Goal: Task Accomplishment & Management: Use online tool/utility

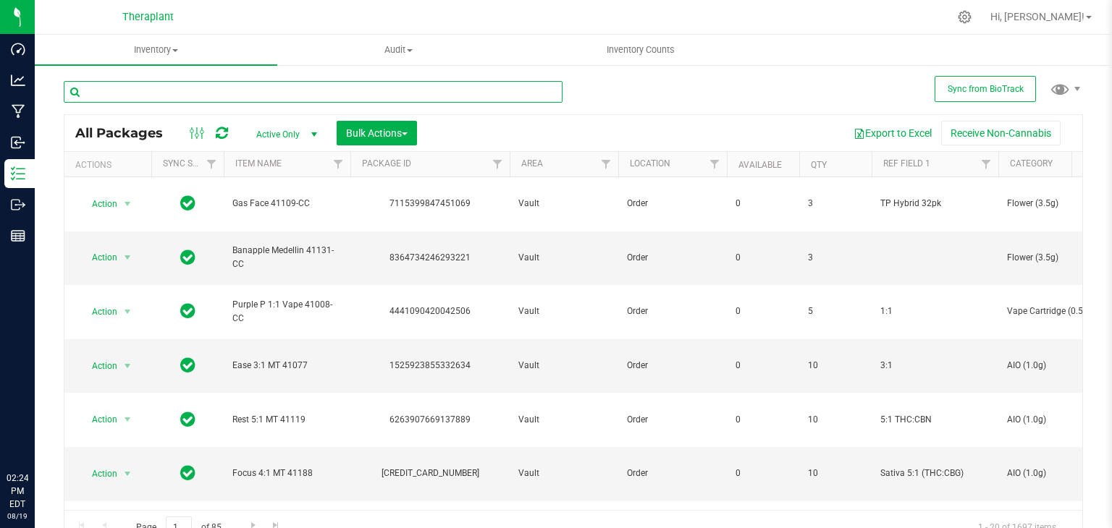
drag, startPoint x: 0, startPoint y: 0, endPoint x: 203, endPoint y: 101, distance: 227.3
click at [203, 101] on input "text" at bounding box center [313, 92] width 499 height 22
type input "4979"
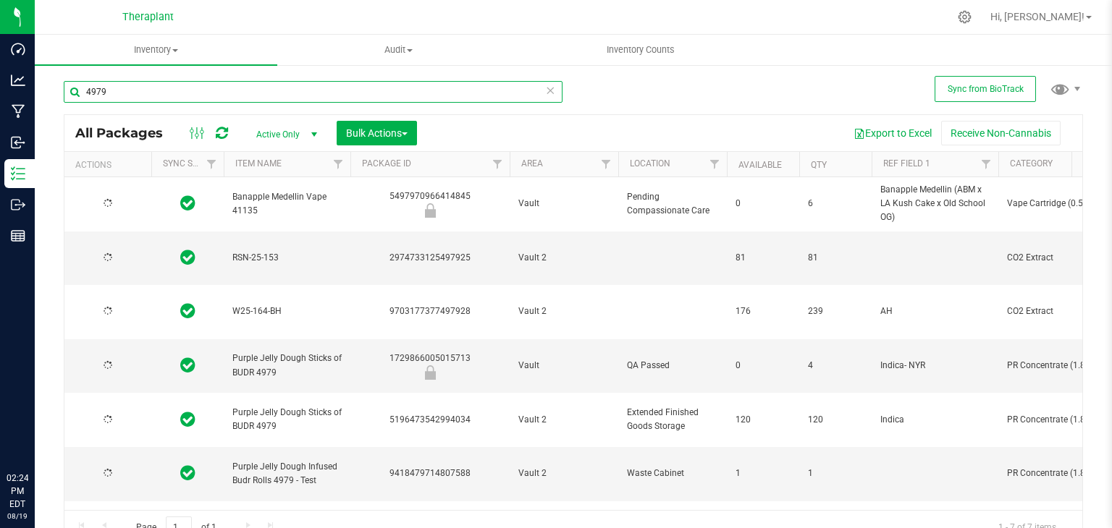
type input "[DATE]"
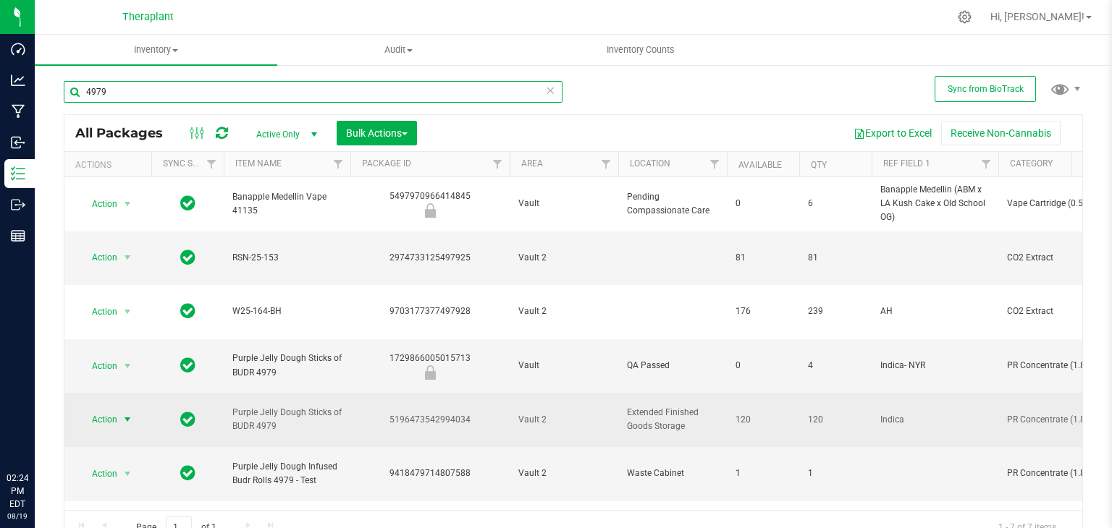
type input "4979"
click at [127, 414] on span "select" at bounding box center [128, 420] width 12 height 12
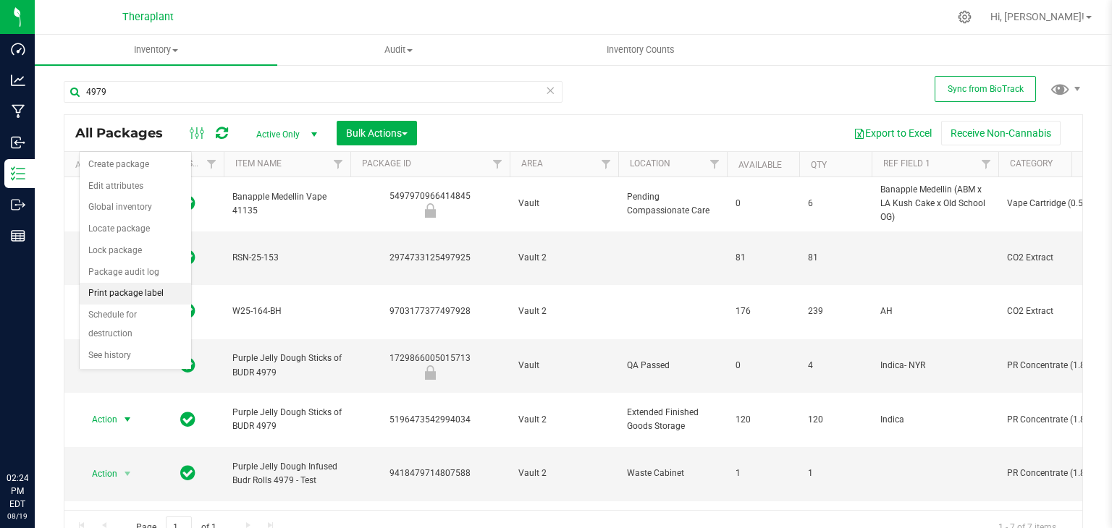
click at [132, 294] on li "Print package label" at bounding box center [135, 294] width 111 height 22
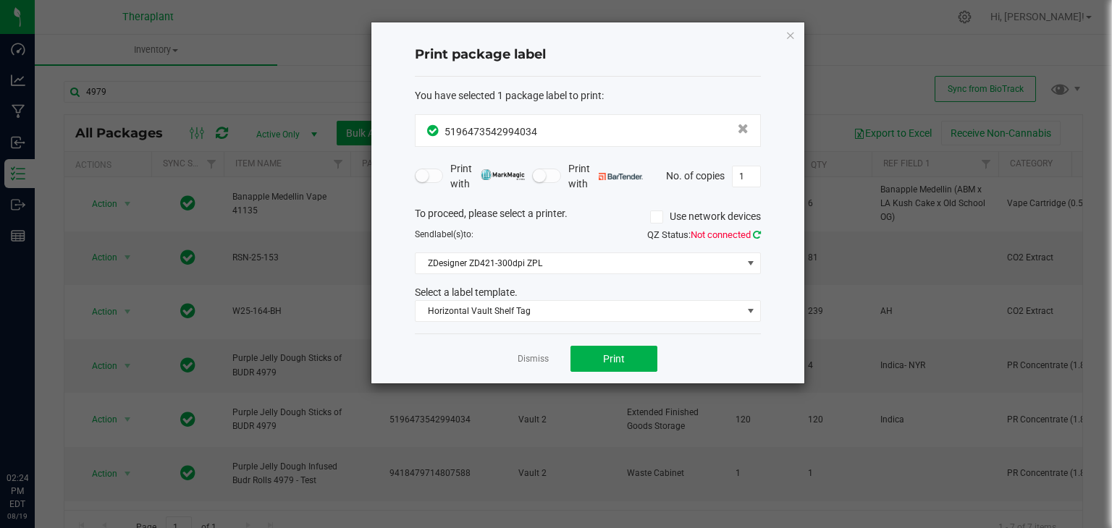
click at [757, 230] on icon at bounding box center [757, 234] width 8 height 9
click at [599, 347] on button "Print" at bounding box center [613, 359] width 87 height 26
click at [788, 28] on icon "button" at bounding box center [790, 34] width 10 height 17
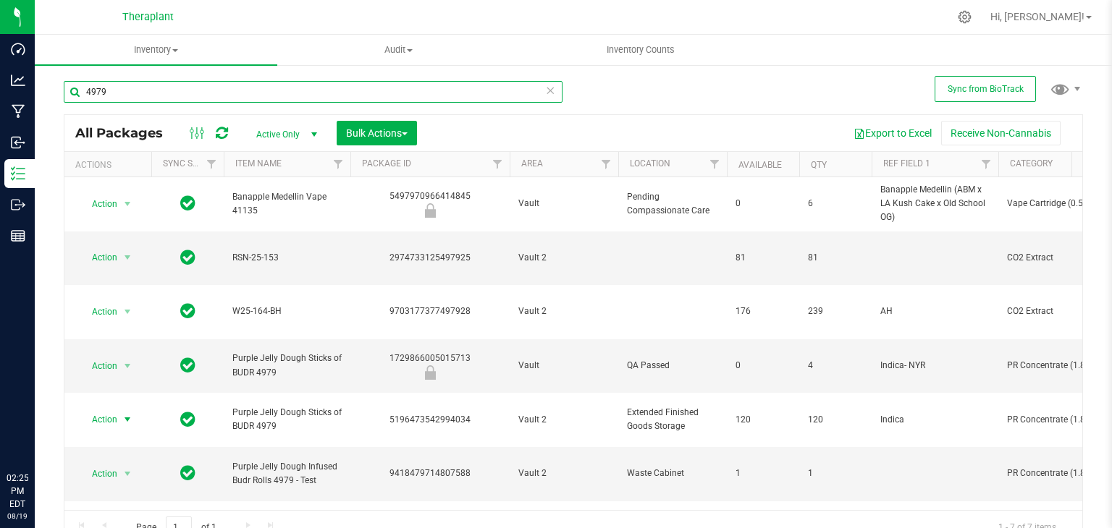
click at [330, 83] on input "4979" at bounding box center [313, 92] width 499 height 22
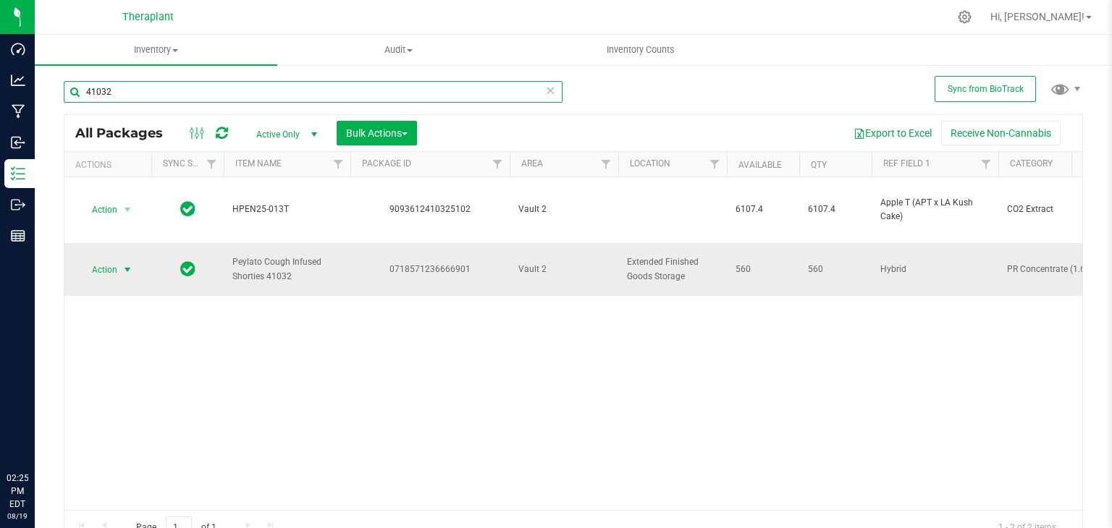
type input "41032"
click at [127, 264] on span "select" at bounding box center [128, 270] width 12 height 12
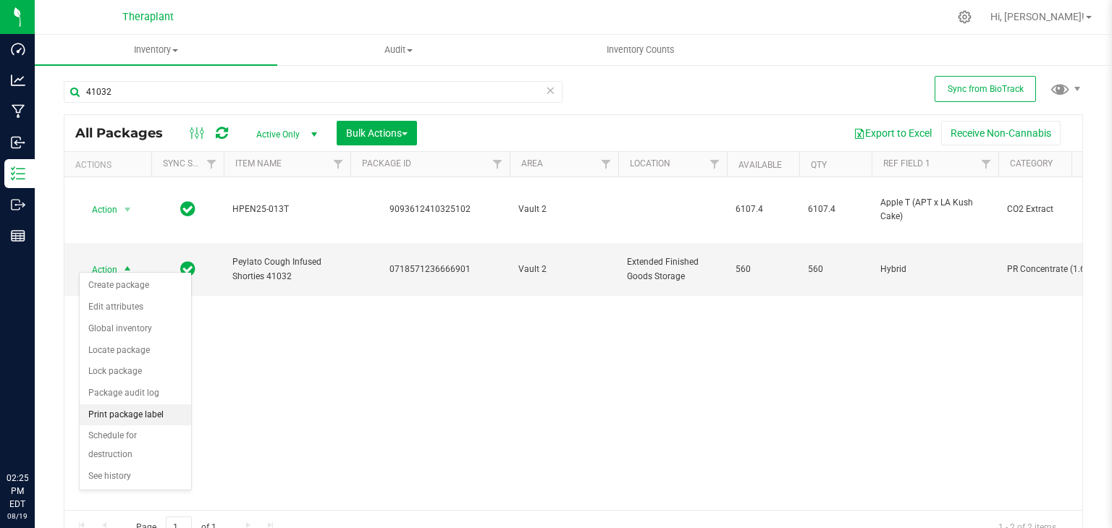
click at [132, 416] on li "Print package label" at bounding box center [135, 416] width 111 height 22
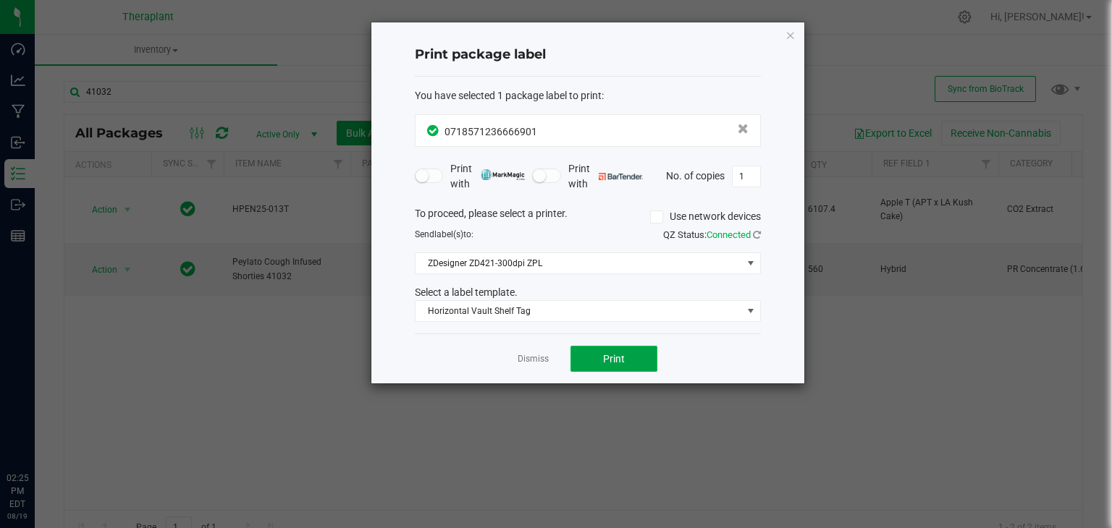
click at [599, 355] on button "Print" at bounding box center [613, 359] width 87 height 26
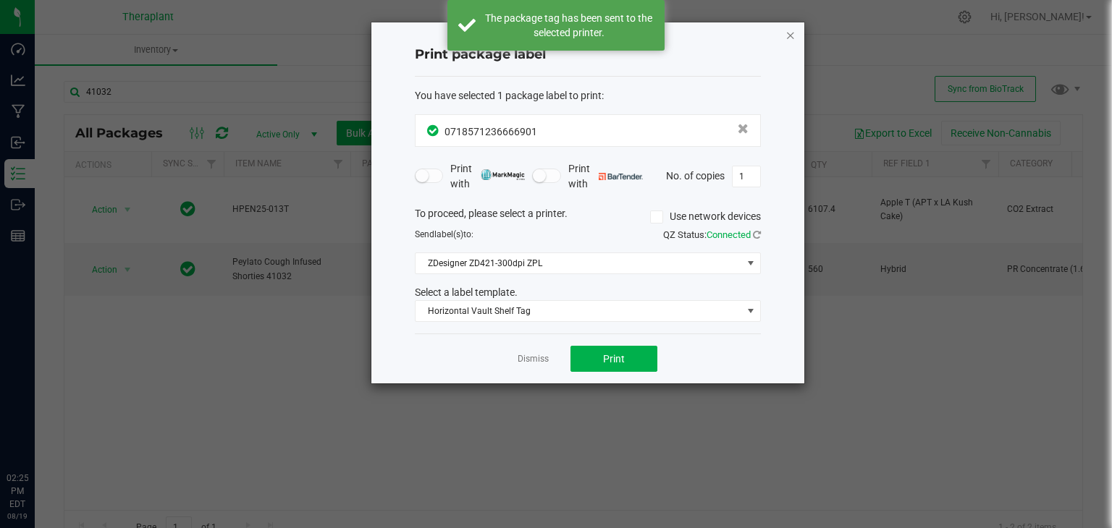
click at [791, 38] on icon "button" at bounding box center [790, 34] width 10 height 17
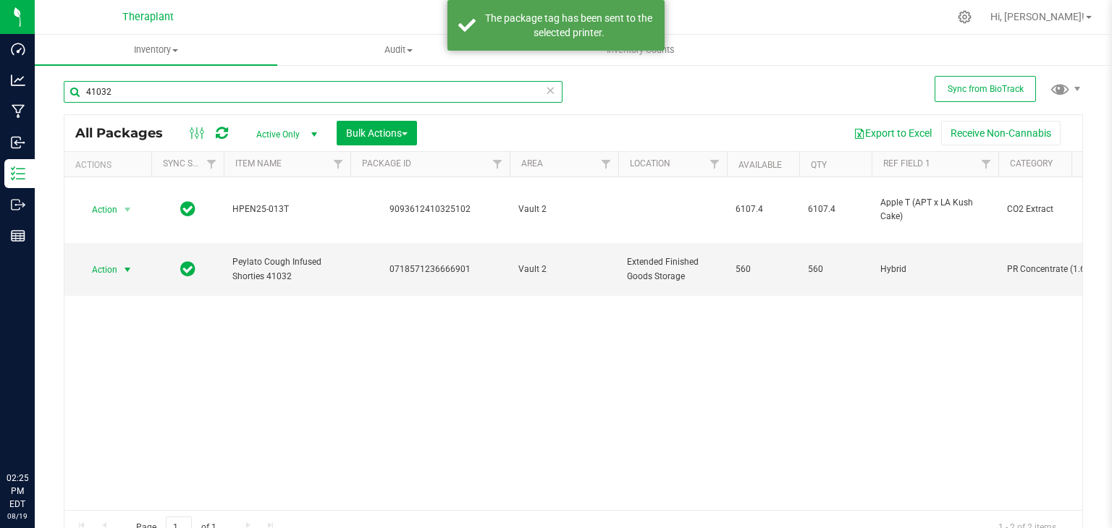
click at [354, 88] on input "41032" at bounding box center [313, 92] width 499 height 22
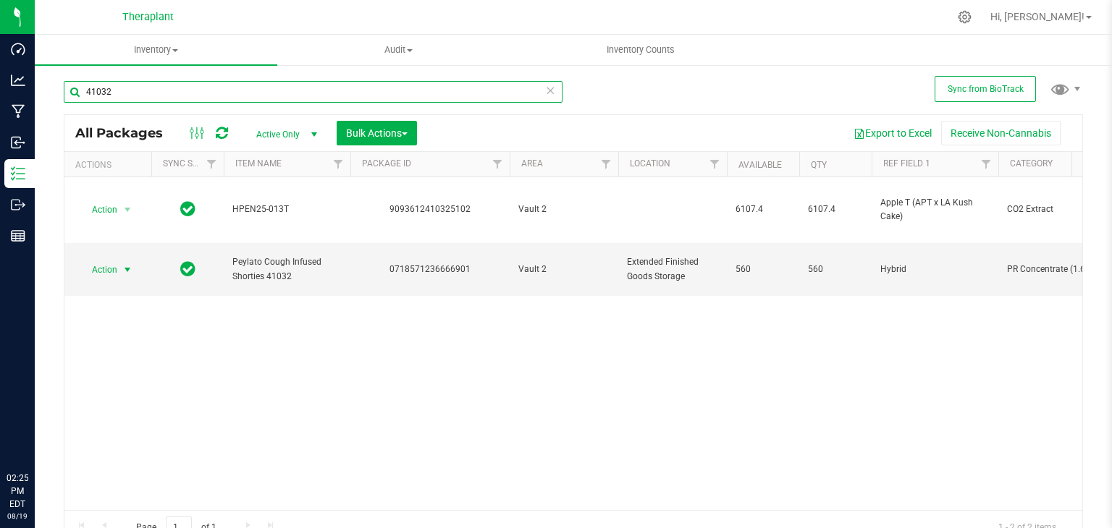
click at [354, 88] on input "41032" at bounding box center [313, 92] width 499 height 22
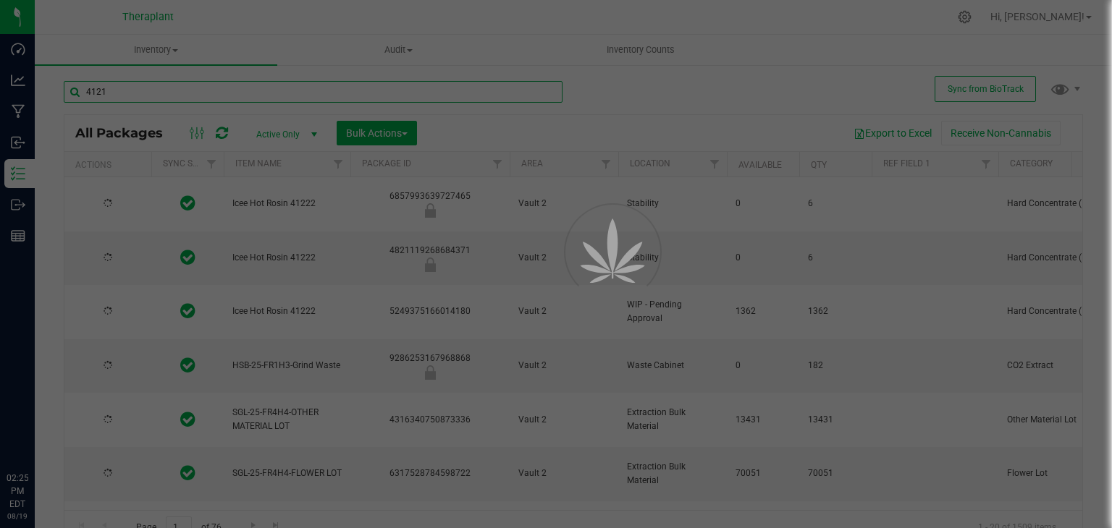
type input "41211"
type input "[DATE]"
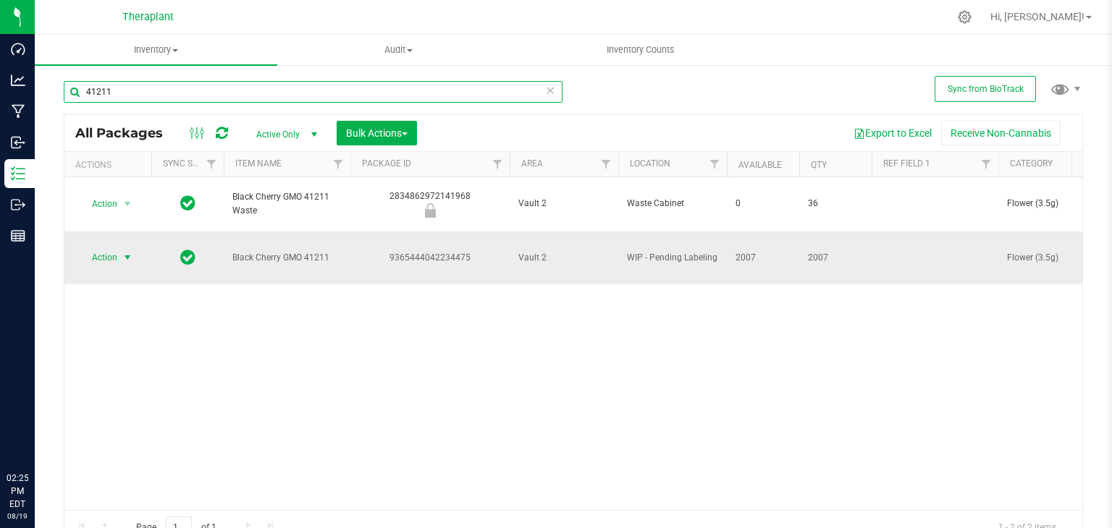
type input "41211"
click at [113, 248] on span "Action" at bounding box center [98, 258] width 39 height 20
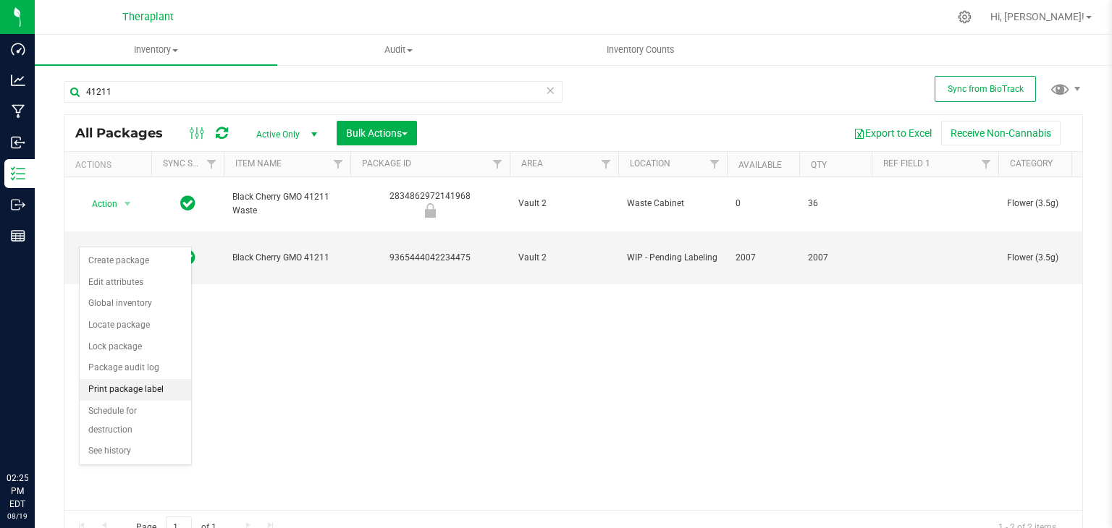
click at [133, 382] on li "Print package label" at bounding box center [135, 390] width 111 height 22
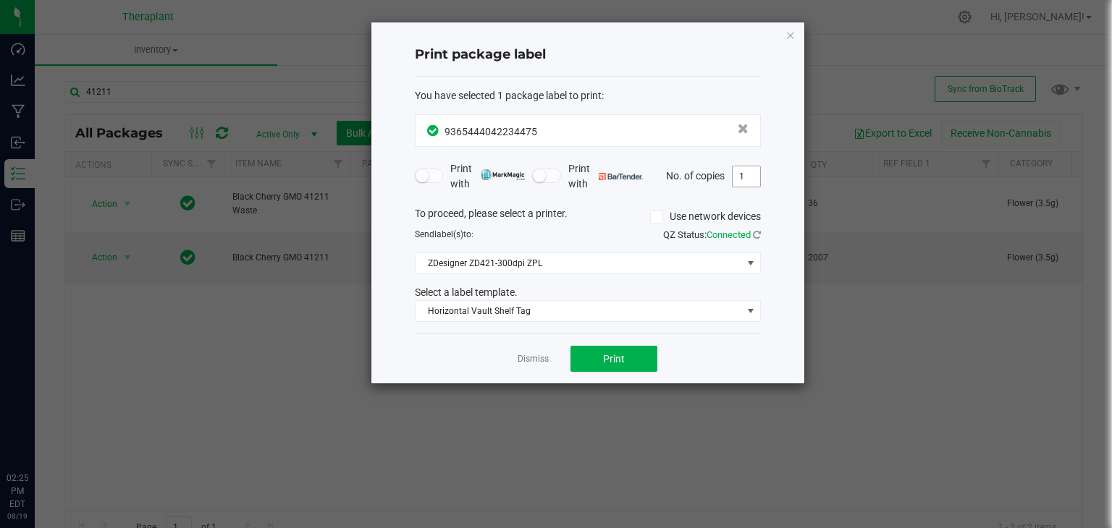
click at [741, 185] on input "1" at bounding box center [747, 177] width 28 height 20
type input "2"
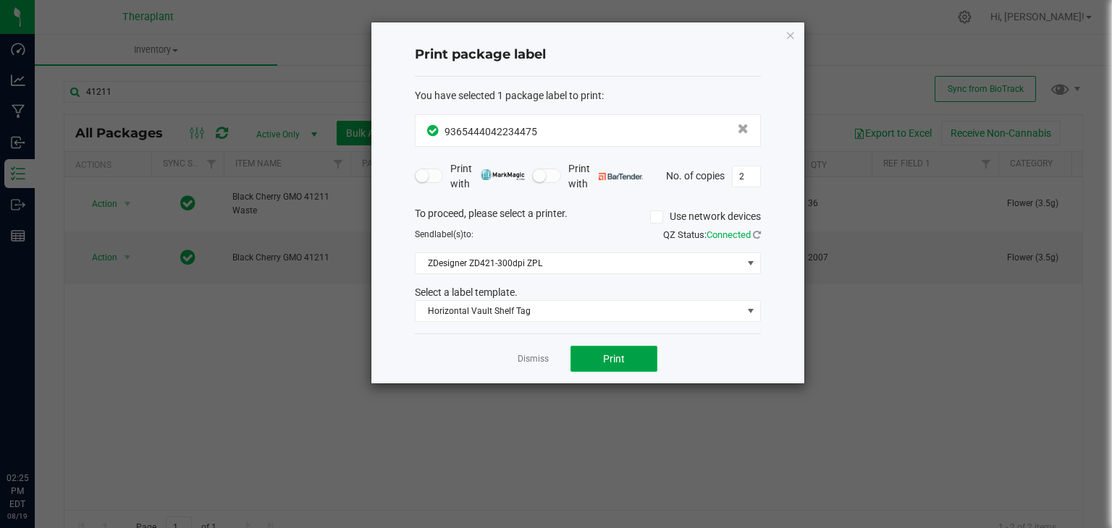
click at [609, 357] on span "Print" at bounding box center [614, 359] width 22 height 12
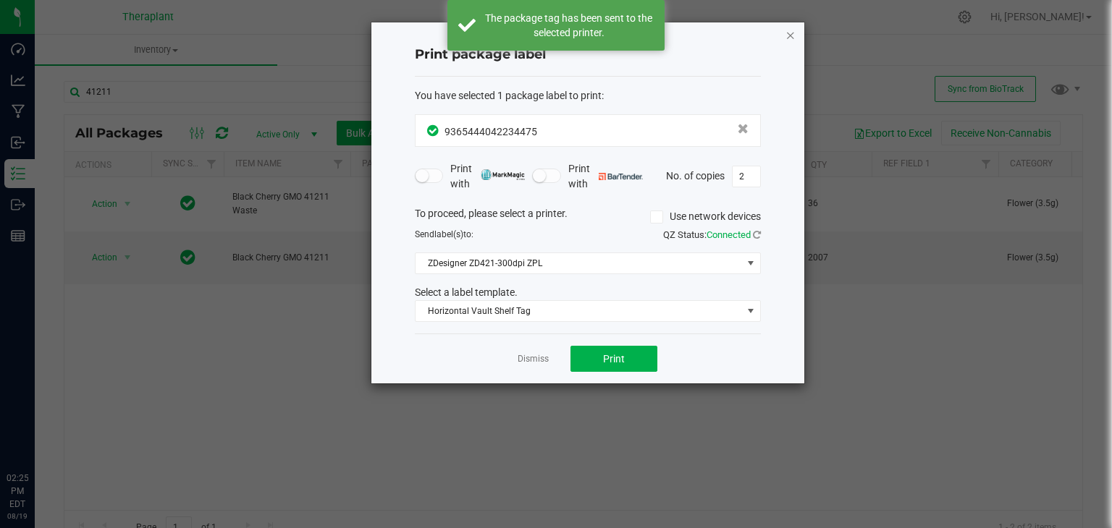
click at [785, 35] on icon "button" at bounding box center [790, 34] width 10 height 17
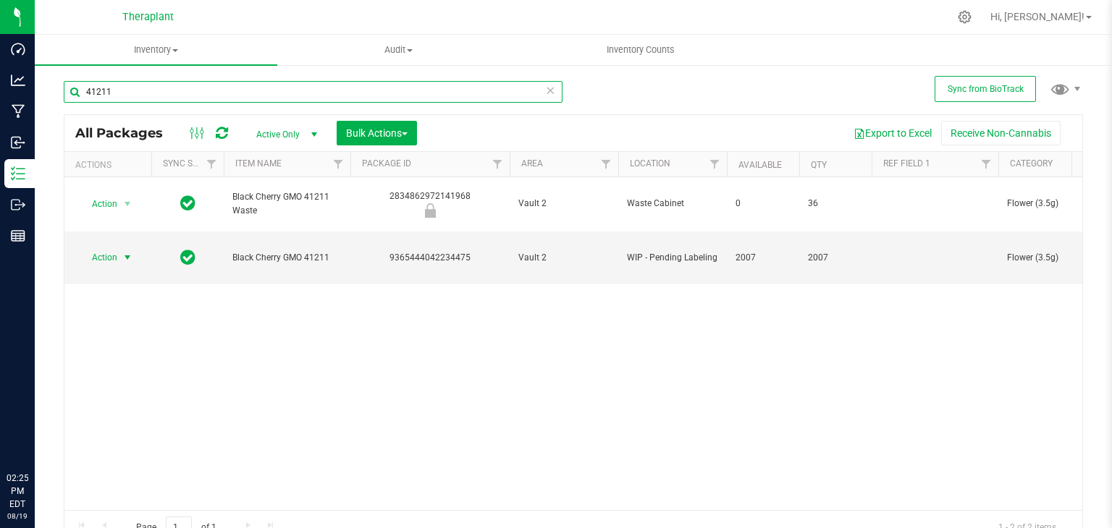
click at [350, 90] on input "41211" at bounding box center [313, 92] width 499 height 22
type input "41196"
click at [114, 248] on span "Action" at bounding box center [98, 258] width 39 height 20
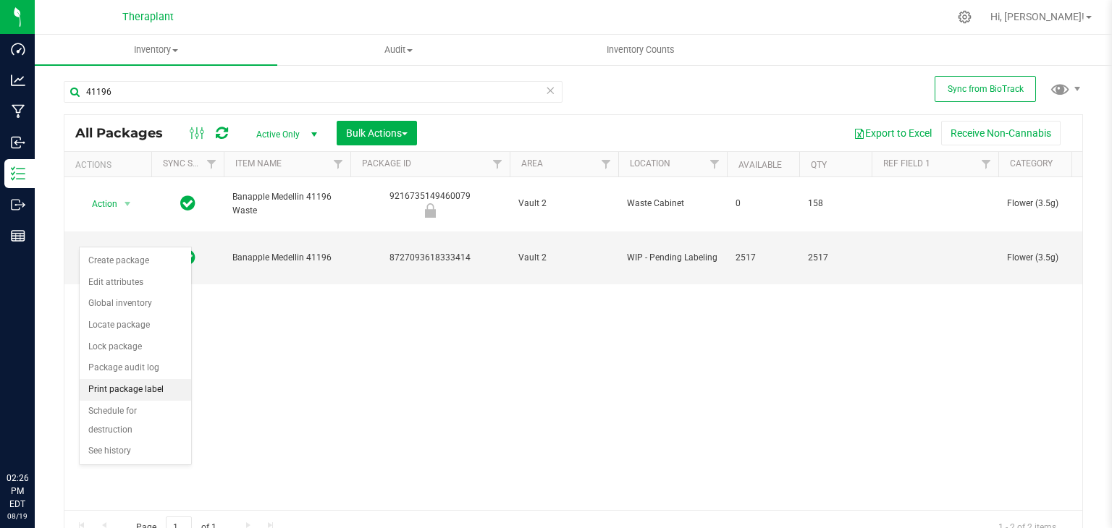
click at [127, 387] on li "Print package label" at bounding box center [135, 390] width 111 height 22
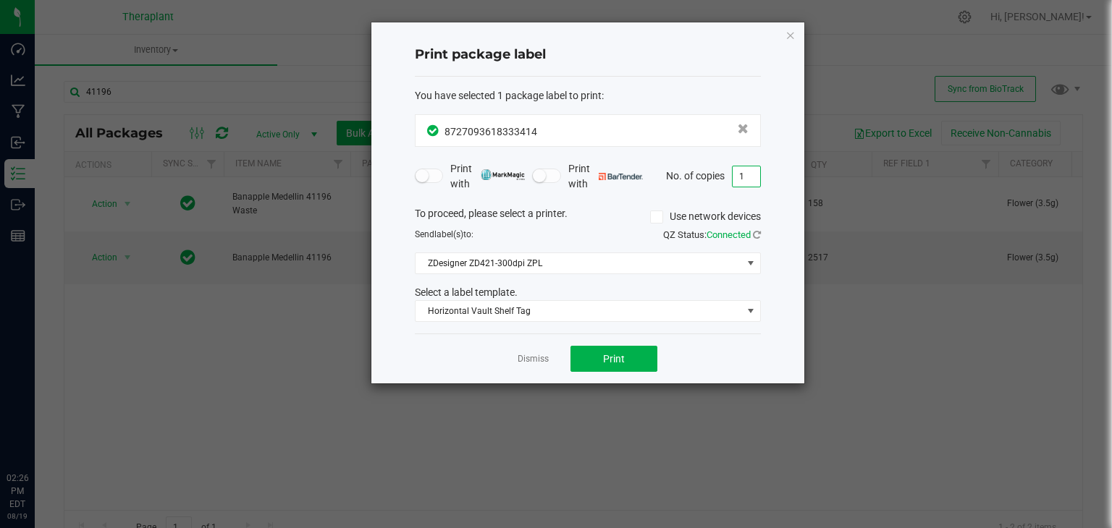
click at [738, 172] on input "1" at bounding box center [747, 177] width 28 height 20
type input "3"
click at [628, 355] on button "Print" at bounding box center [613, 359] width 87 height 26
click at [797, 38] on div "Print package label You have selected 1 package label to print : 87270936183334…" at bounding box center [587, 202] width 433 height 361
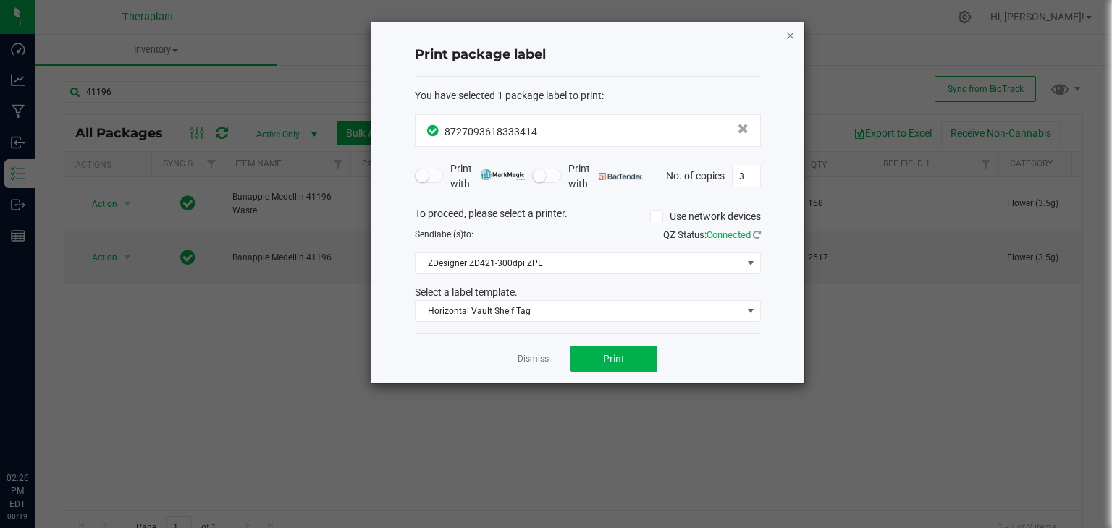
click at [793, 39] on icon "button" at bounding box center [790, 34] width 10 height 17
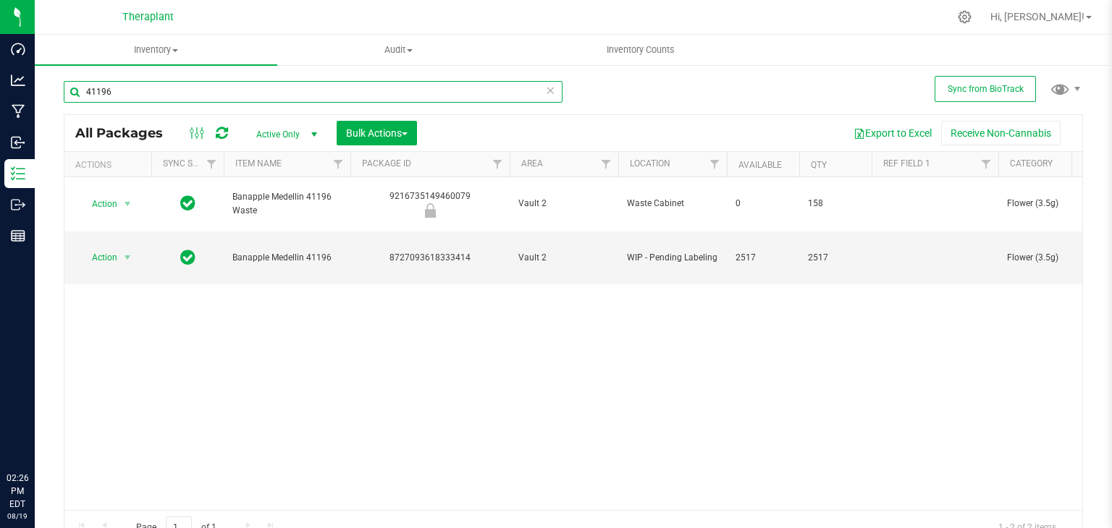
click at [473, 96] on input "41196" at bounding box center [313, 92] width 499 height 22
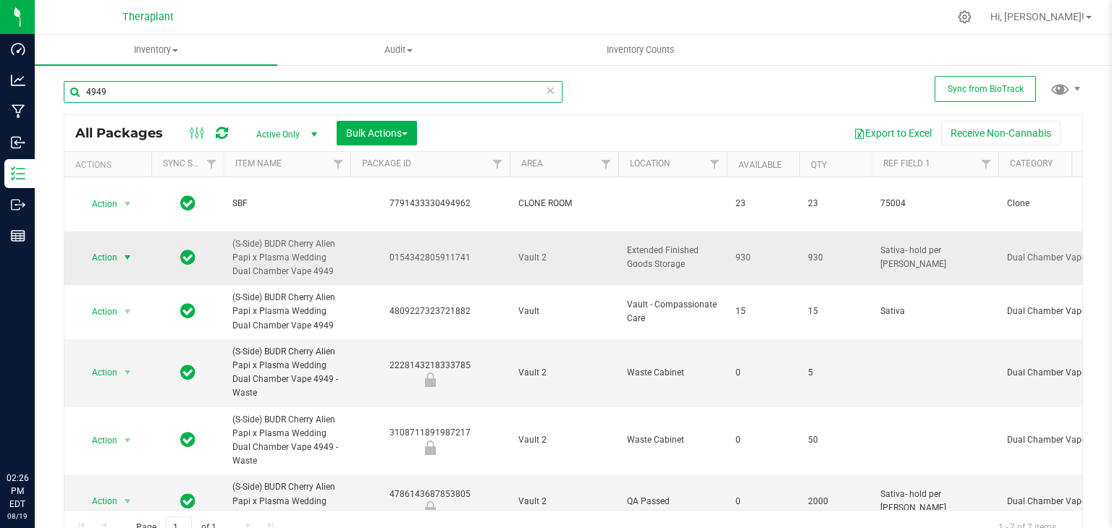
type input "4949"
click at [109, 248] on span "Action" at bounding box center [98, 258] width 39 height 20
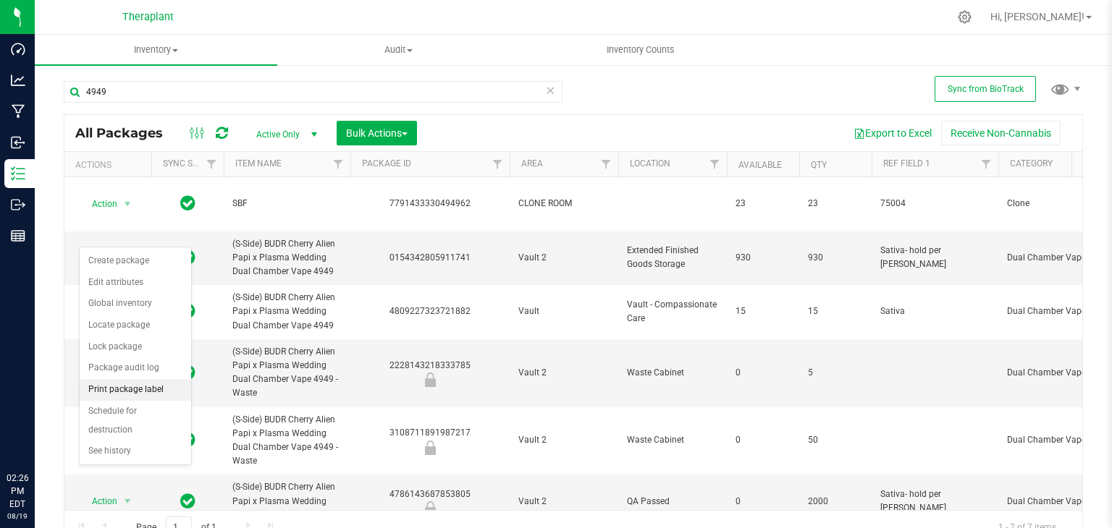
click at [120, 390] on li "Print package label" at bounding box center [135, 390] width 111 height 22
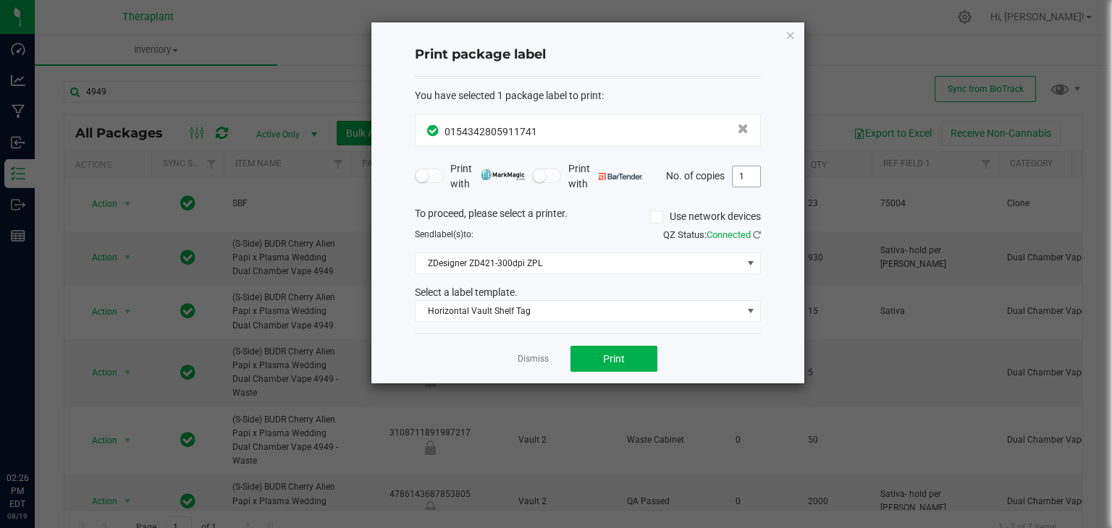
click at [743, 176] on input "1" at bounding box center [747, 177] width 28 height 20
type input "2"
click at [607, 361] on span "Print" at bounding box center [614, 359] width 22 height 12
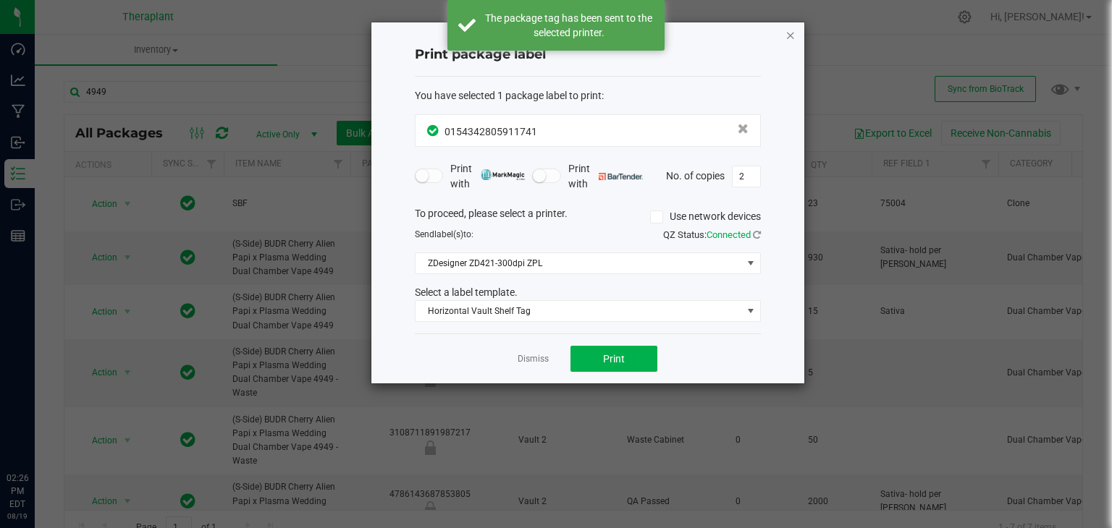
click at [788, 35] on icon "button" at bounding box center [790, 34] width 10 height 17
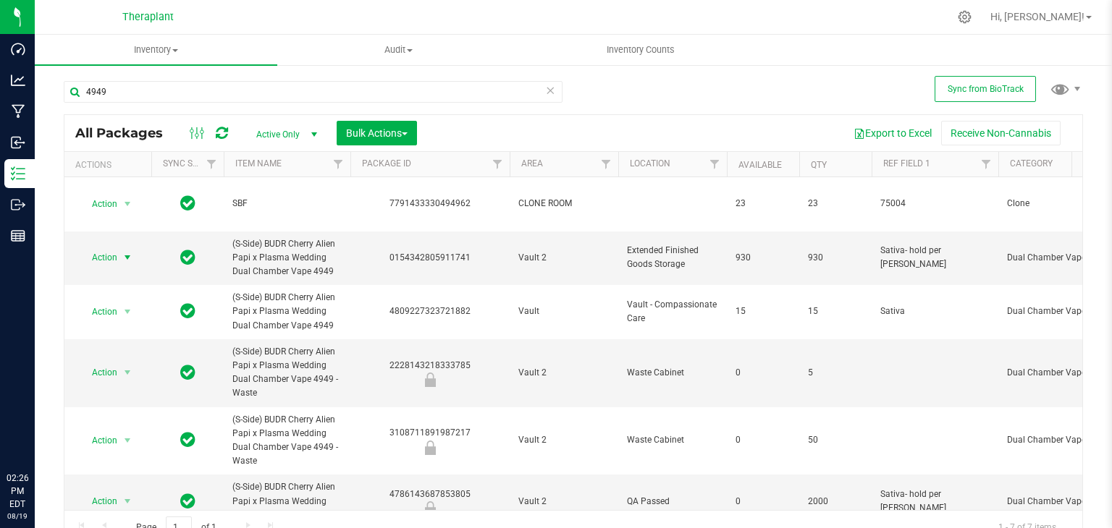
click at [549, 96] on icon at bounding box center [550, 89] width 10 height 17
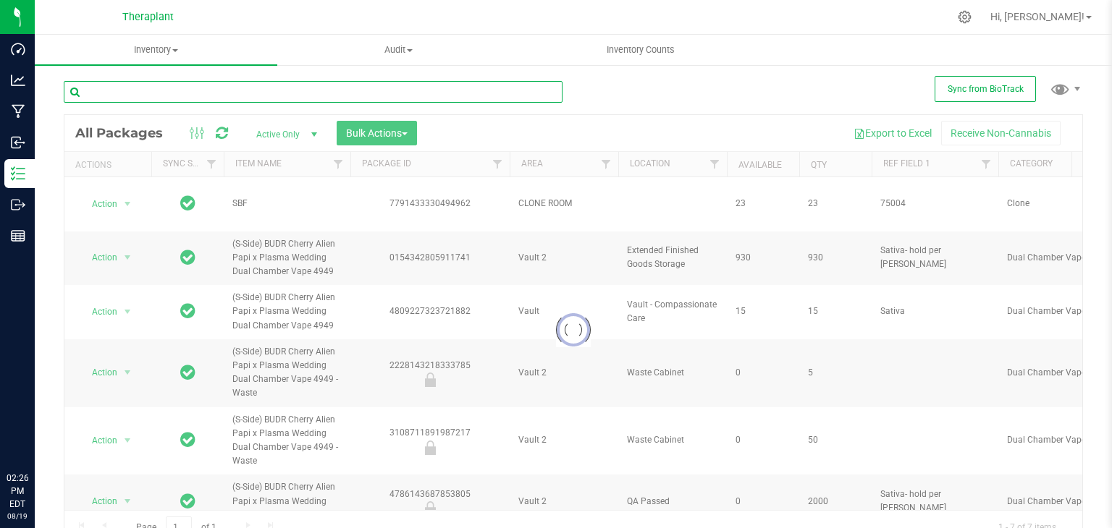
click at [507, 99] on input "text" at bounding box center [313, 92] width 499 height 22
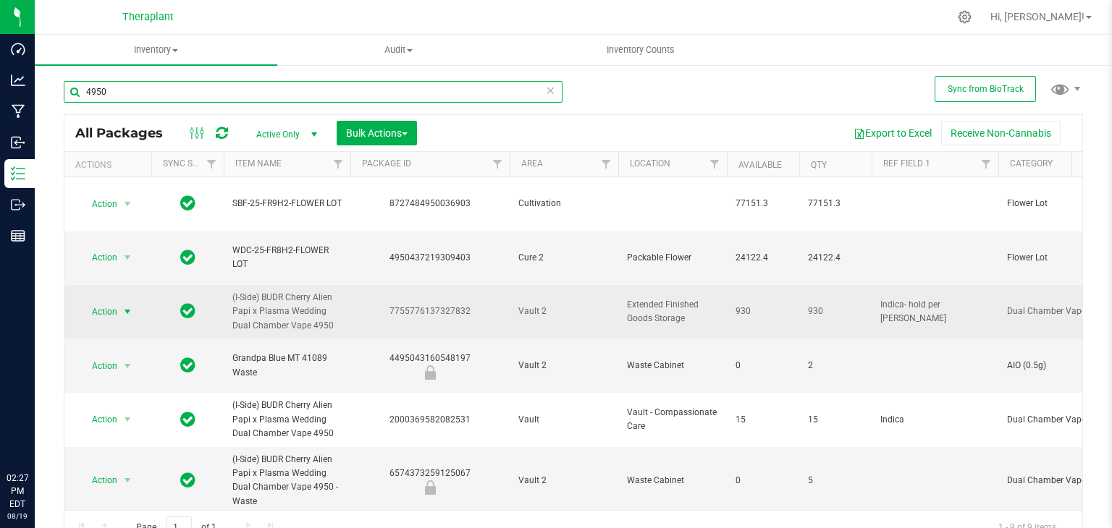
type input "4950"
click at [110, 302] on span "Action" at bounding box center [98, 312] width 39 height 20
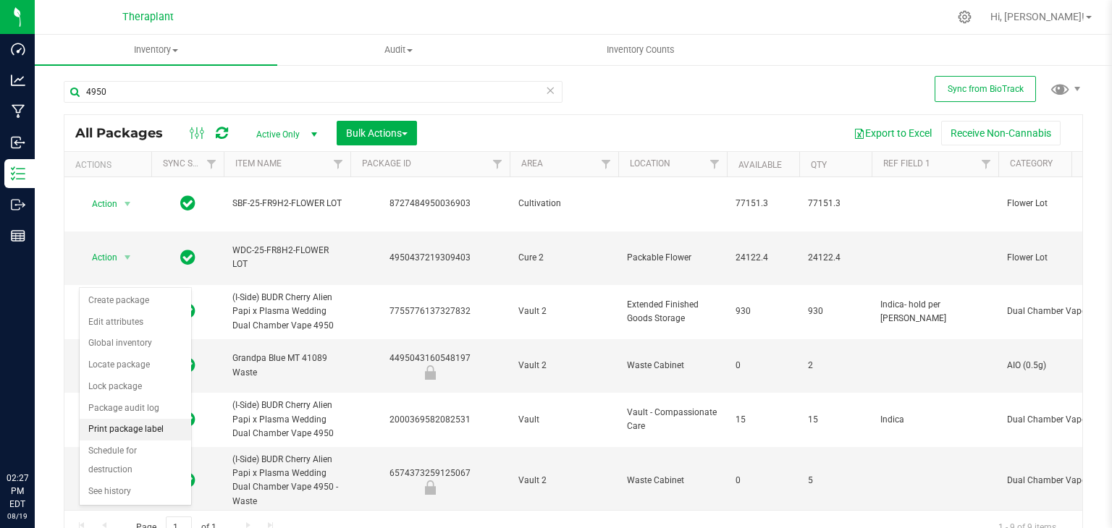
click at [153, 425] on li "Print package label" at bounding box center [135, 430] width 111 height 22
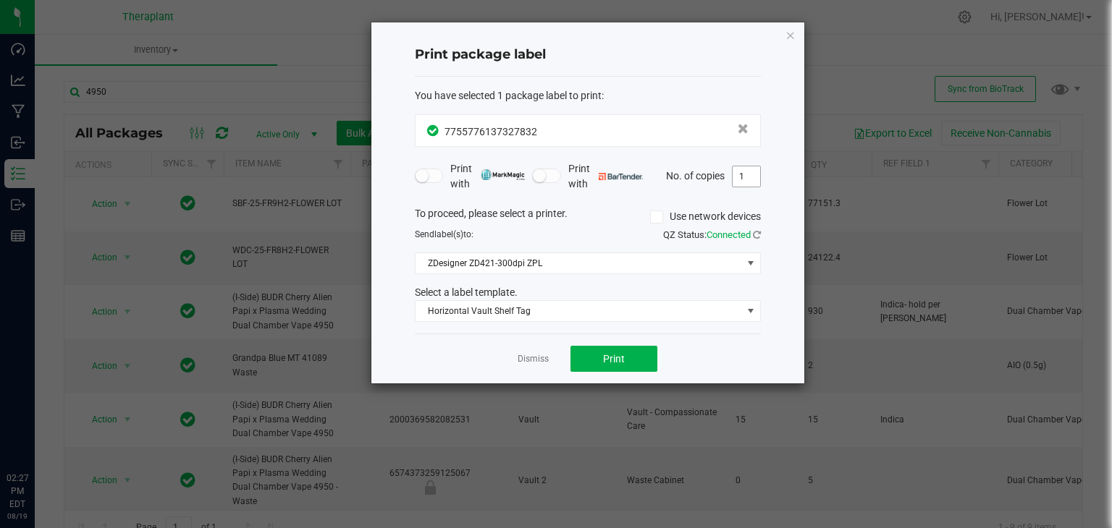
click at [751, 168] on input "1" at bounding box center [747, 177] width 28 height 20
type input "2"
click at [622, 356] on span "Print" at bounding box center [614, 359] width 22 height 12
click at [788, 35] on icon "button" at bounding box center [790, 34] width 10 height 17
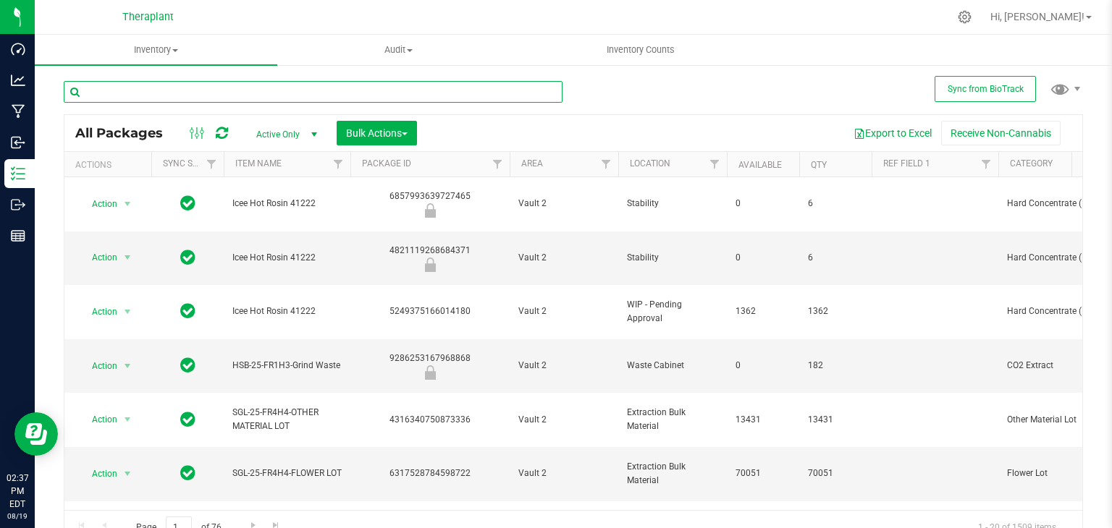
click at [365, 90] on input "text" at bounding box center [313, 92] width 499 height 22
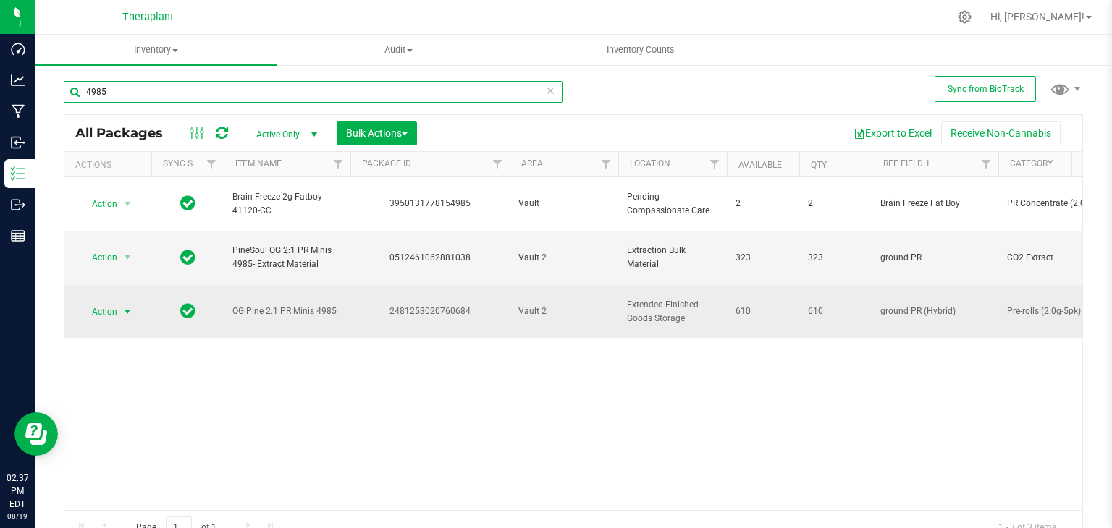
type input "4985"
click at [104, 302] on span "Action" at bounding box center [98, 312] width 39 height 20
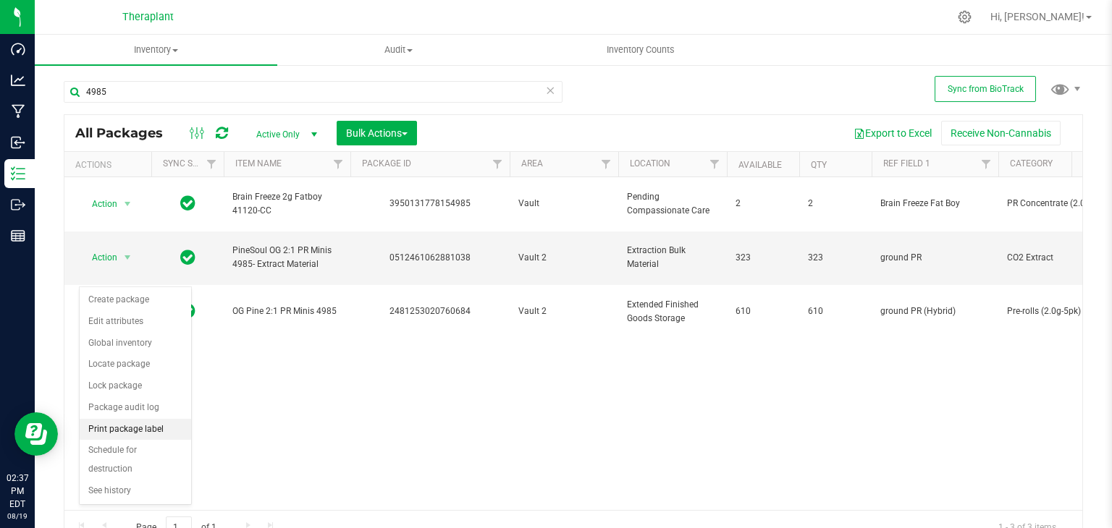
click at [113, 425] on li "Print package label" at bounding box center [135, 430] width 111 height 22
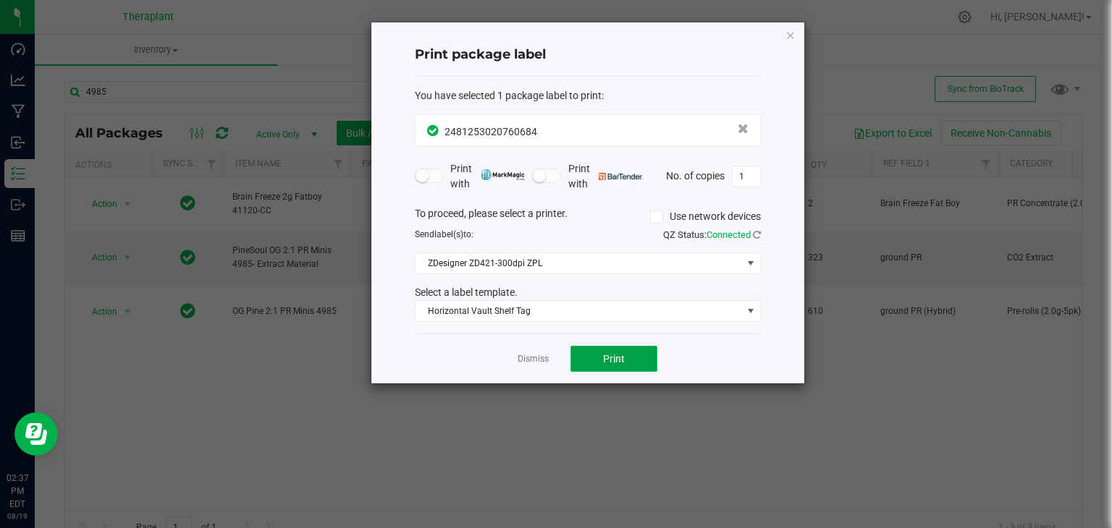
click at [625, 357] on button "Print" at bounding box center [613, 359] width 87 height 26
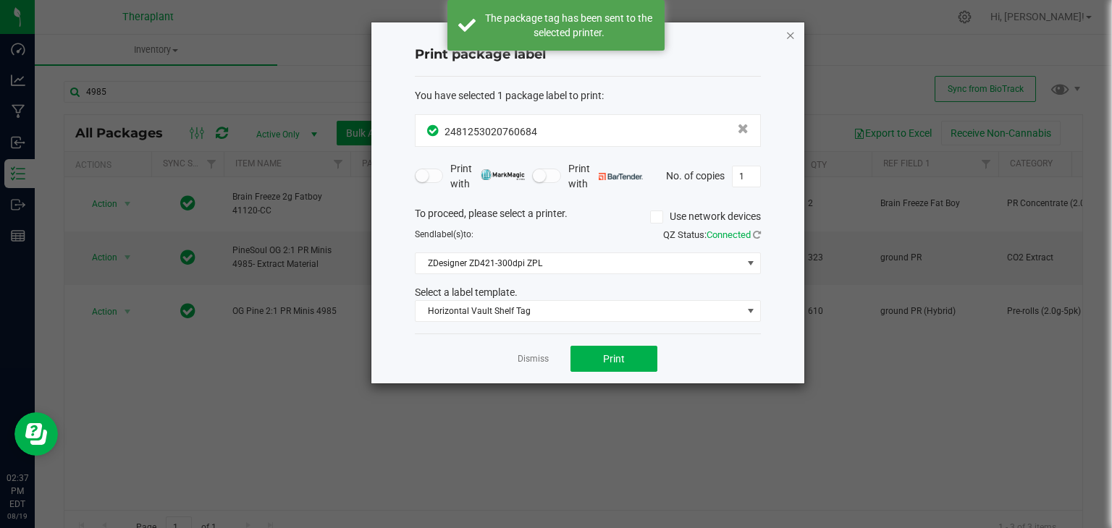
click at [788, 38] on icon "button" at bounding box center [790, 34] width 10 height 17
